Goal: Information Seeking & Learning: Learn about a topic

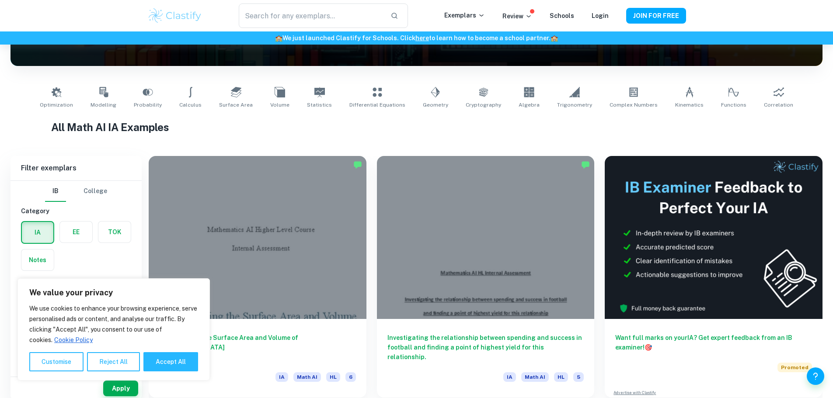
scroll to position [175, 0]
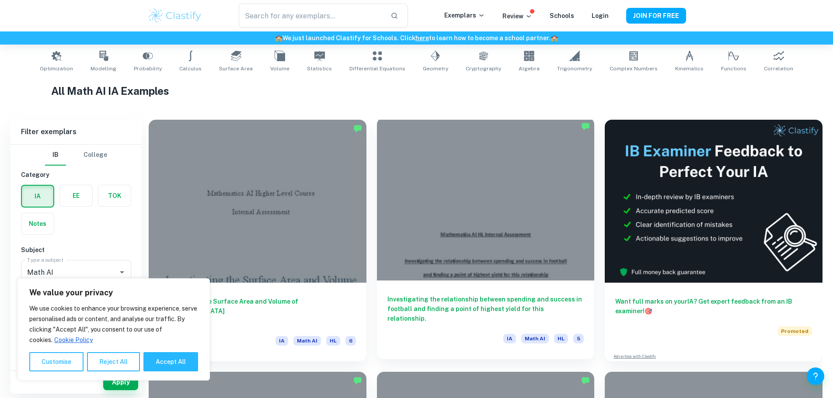
drag, startPoint x: 335, startPoint y: 179, endPoint x: 341, endPoint y: 180, distance: 5.3
drag, startPoint x: 341, startPoint y: 180, endPoint x: 395, endPoint y: 97, distance: 99.4
click at [395, 97] on h1 "All Math AI IA Examples" at bounding box center [416, 91] width 731 height 16
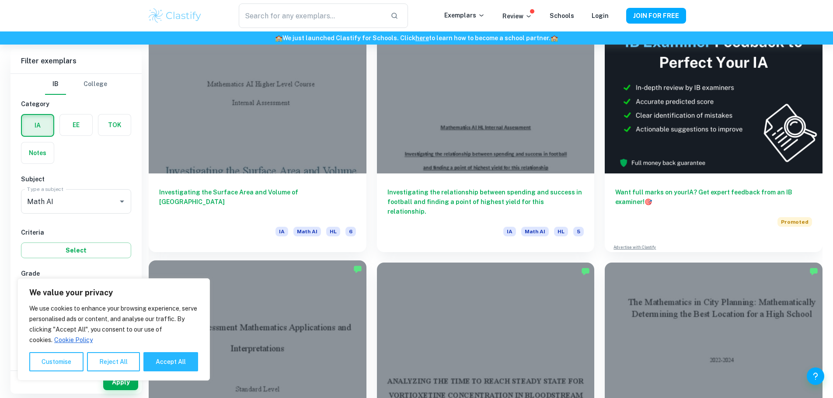
scroll to position [306, 0]
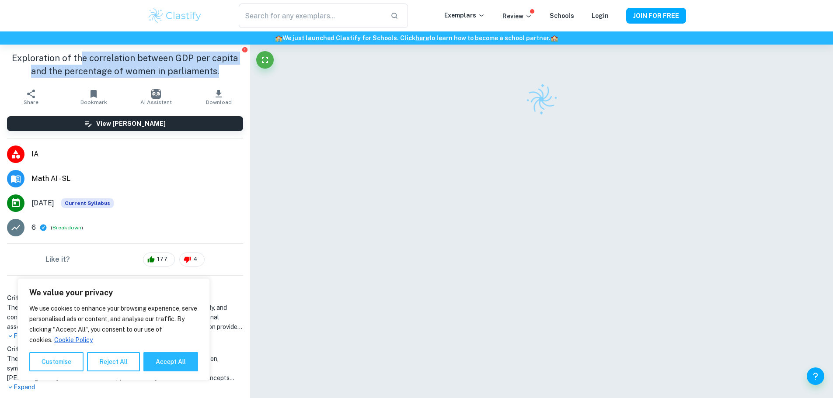
drag, startPoint x: 91, startPoint y: 58, endPoint x: 215, endPoint y: 73, distance: 125.6
click at [215, 73] on h1 "Exploration of the correlation between GDP per capita and the percentage of wom…" at bounding box center [125, 65] width 236 height 26
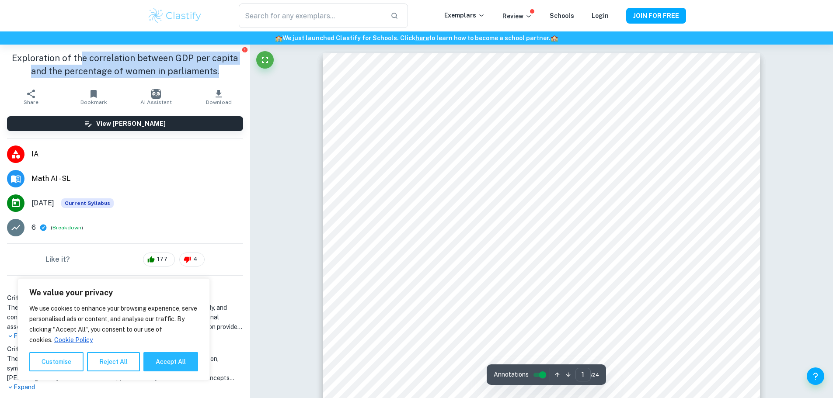
click at [208, 73] on h1 "Exploration of the correlation between GDP per capita and the percentage of wom…" at bounding box center [125, 65] width 236 height 26
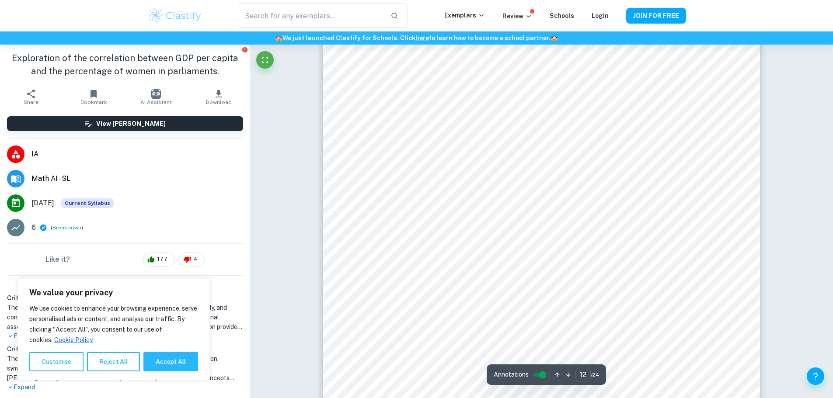
scroll to position [6211, 0]
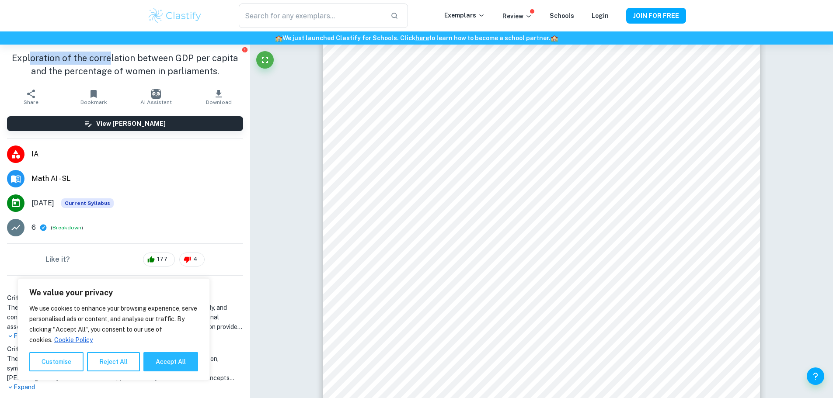
drag, startPoint x: 31, startPoint y: 59, endPoint x: 114, endPoint y: 57, distance: 83.1
click at [109, 57] on h1 "Exploration of the correlation between GDP per capita and the percentage of wom…" at bounding box center [125, 65] width 236 height 26
click at [115, 57] on h1 "Exploration of the correlation between GDP per capita and the percentage of wom…" at bounding box center [125, 65] width 236 height 26
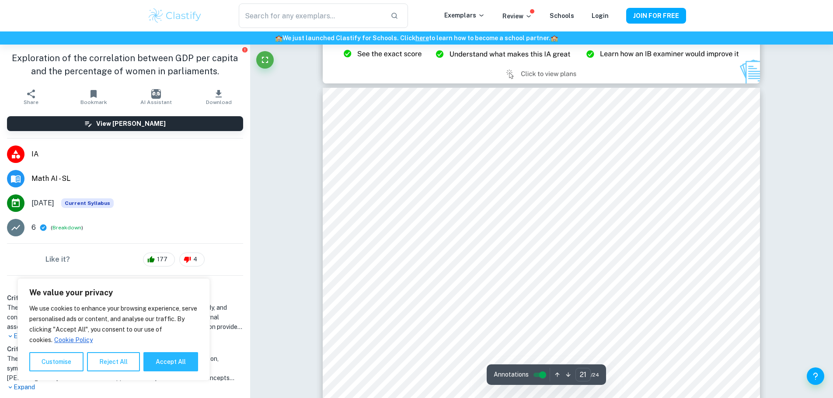
scroll to position [11809, 0]
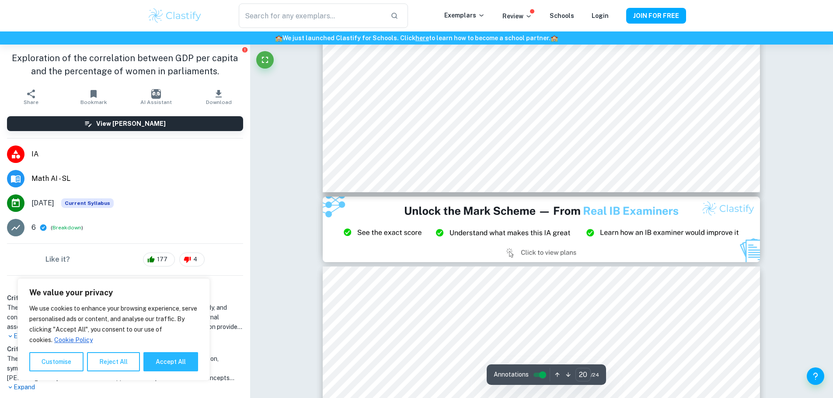
type input "21"
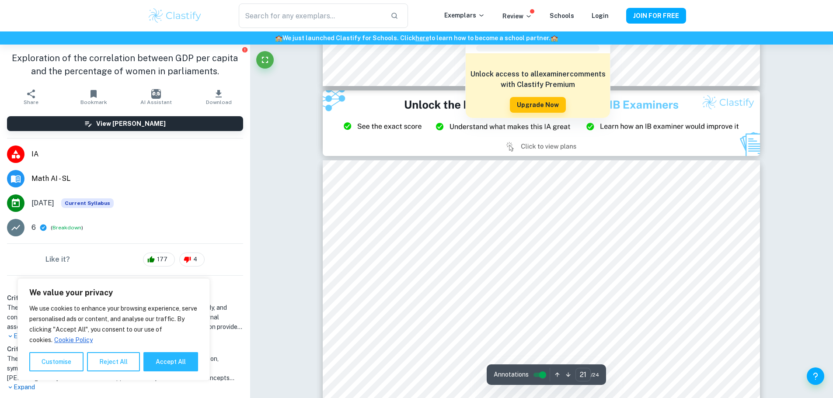
scroll to position [11721, 0]
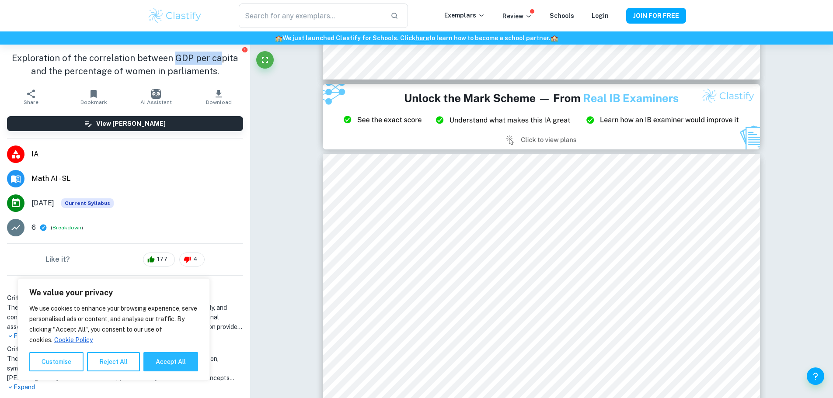
drag, startPoint x: 170, startPoint y: 57, endPoint x: 217, endPoint y: 58, distance: 47.3
click at [217, 58] on h1 "Exploration of the correlation between GDP per capita and the percentage of wom…" at bounding box center [125, 65] width 236 height 26
